Goal: Task Accomplishment & Management: Manage account settings

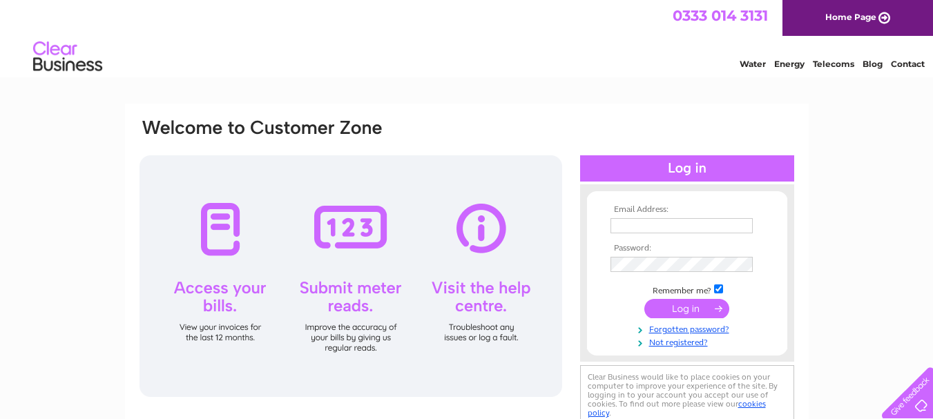
type input "carltonantiques@outlook.com"
click at [691, 309] on input "submit" at bounding box center [686, 308] width 85 height 19
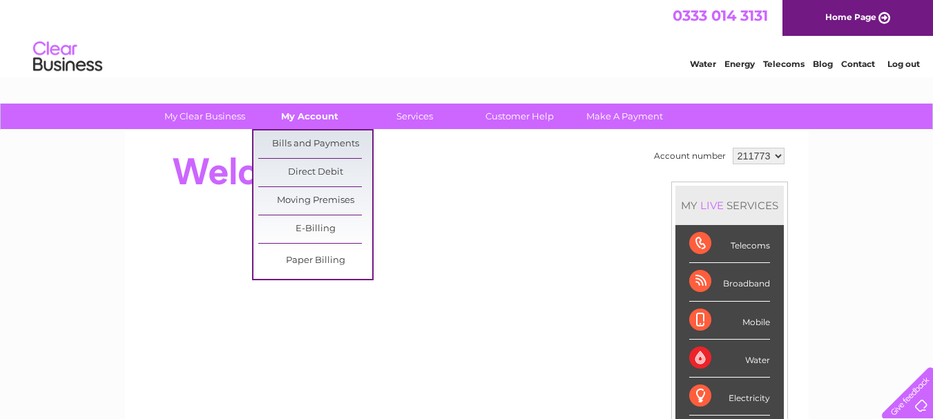
click at [302, 114] on link "My Account" at bounding box center [310, 117] width 114 height 26
click at [301, 139] on link "Bills and Payments" at bounding box center [315, 145] width 114 height 28
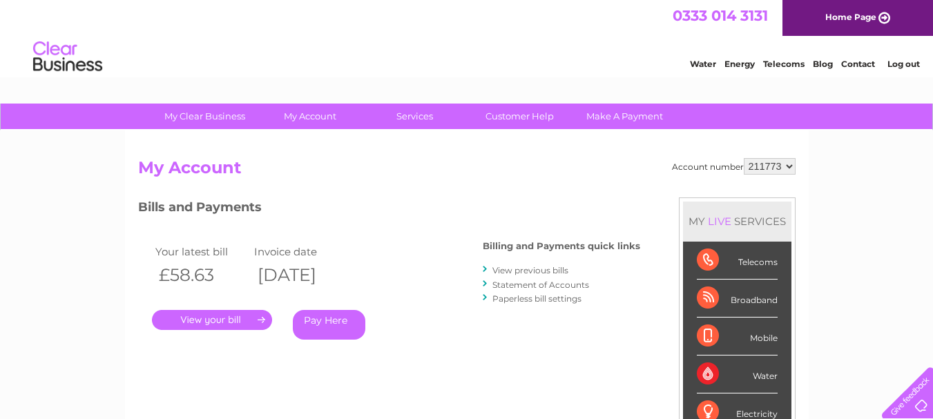
click at [208, 318] on link "." at bounding box center [212, 320] width 120 height 20
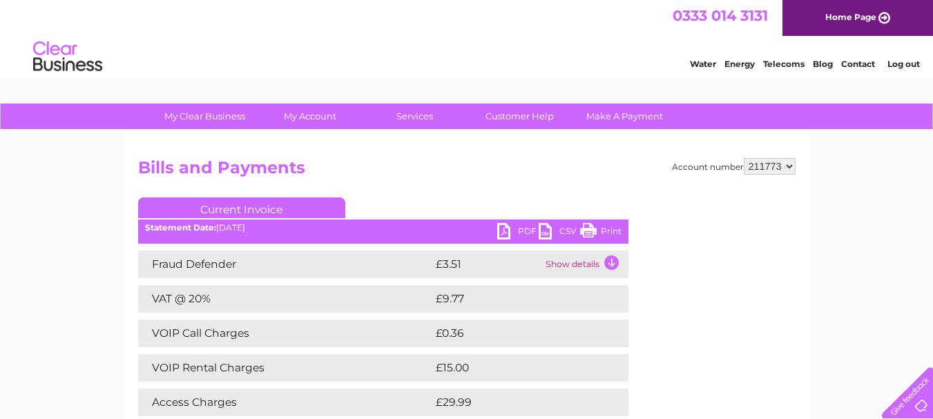
click at [517, 231] on link "PDF" at bounding box center [517, 233] width 41 height 20
